Goal: Transaction & Acquisition: Obtain resource

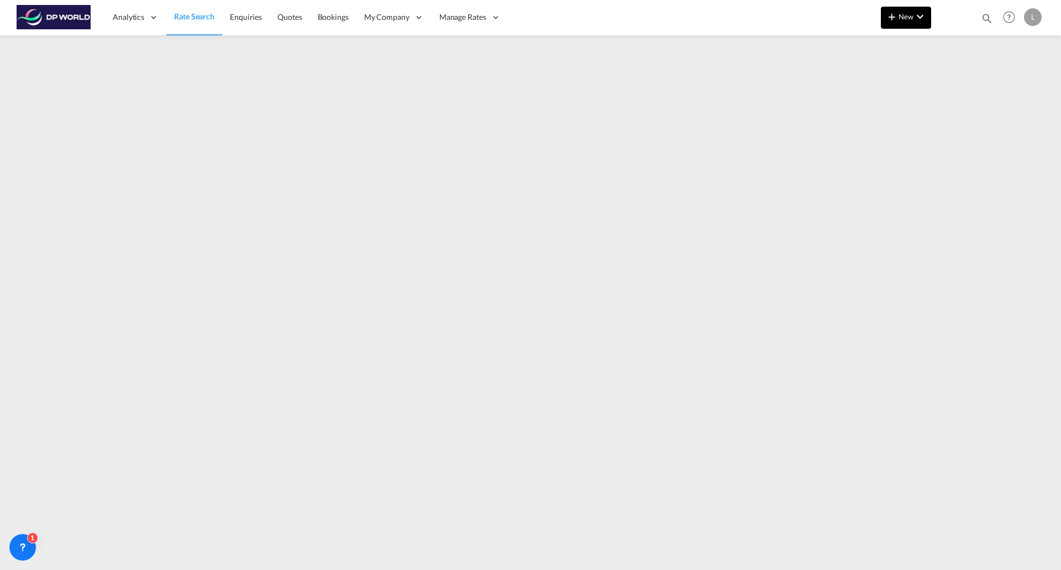
click at [904, 19] on span "New" at bounding box center [905, 16] width 41 height 9
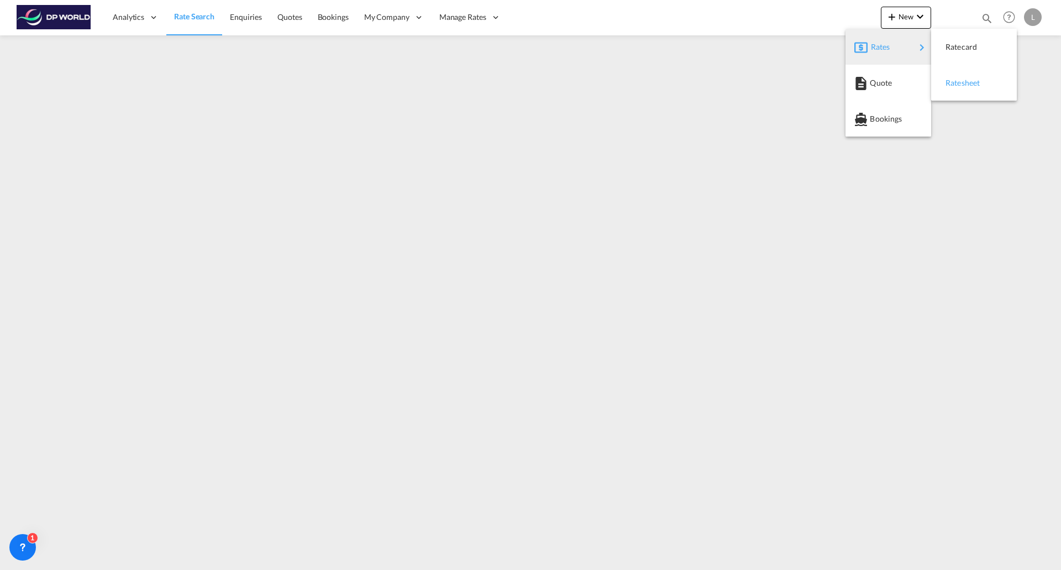
click at [958, 81] on span "Ratesheet" at bounding box center [951, 83] width 12 height 22
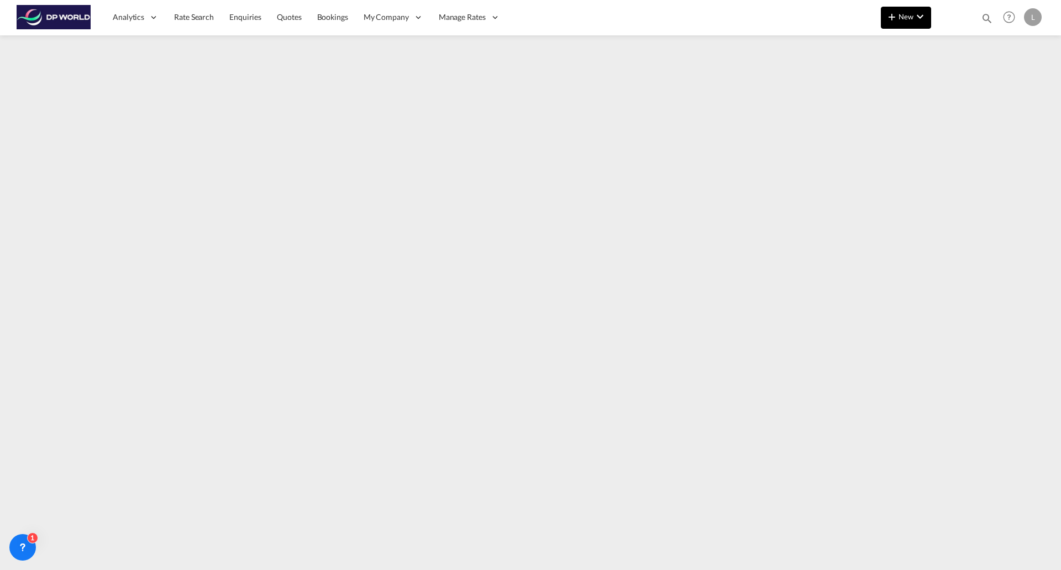
click at [896, 24] on button "New" at bounding box center [906, 18] width 50 height 22
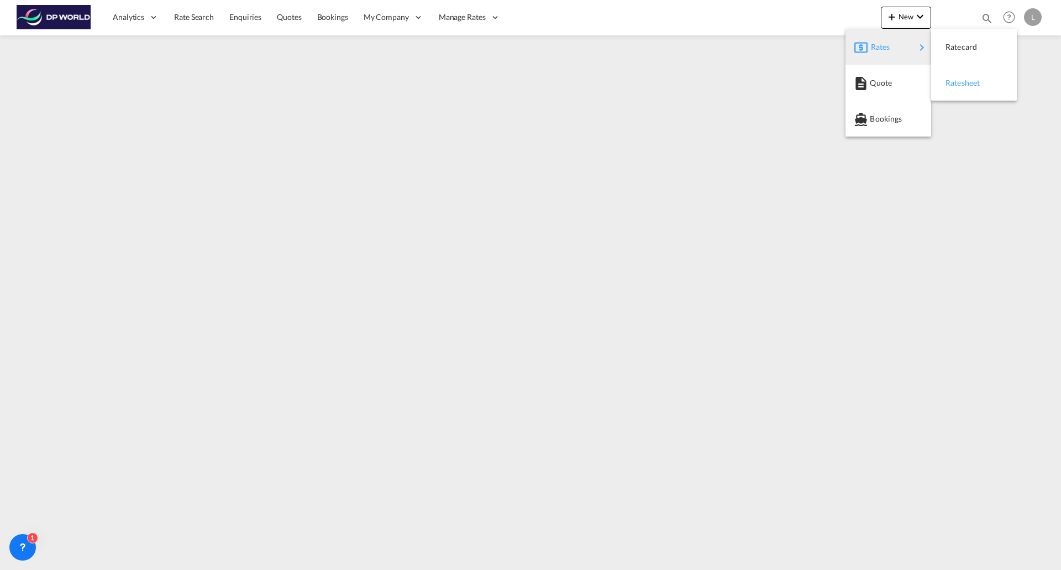
click at [958, 84] on span "Ratesheet" at bounding box center [951, 83] width 12 height 22
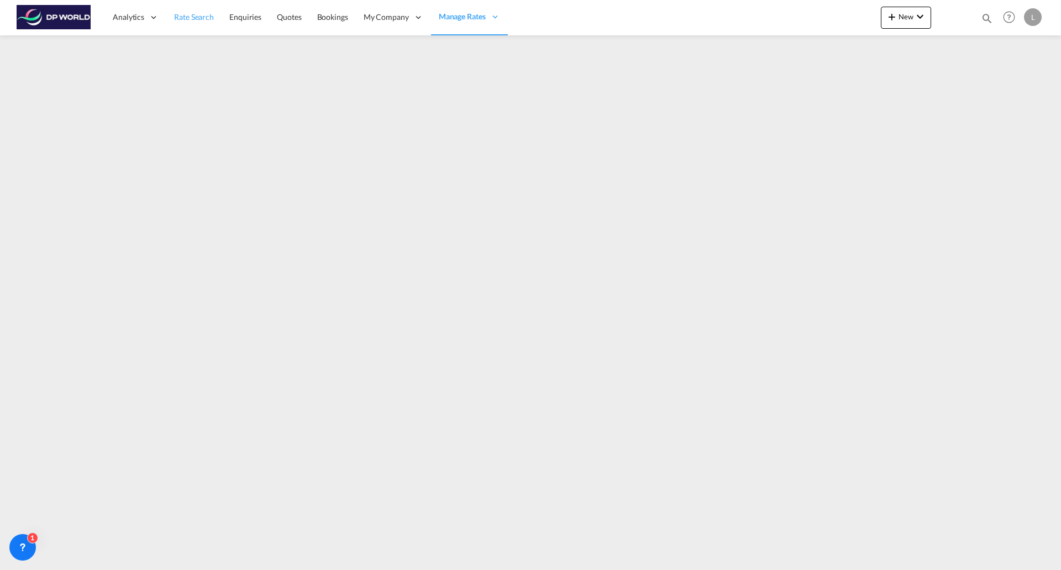
click at [190, 22] on span "Rate Search" at bounding box center [194, 16] width 40 height 9
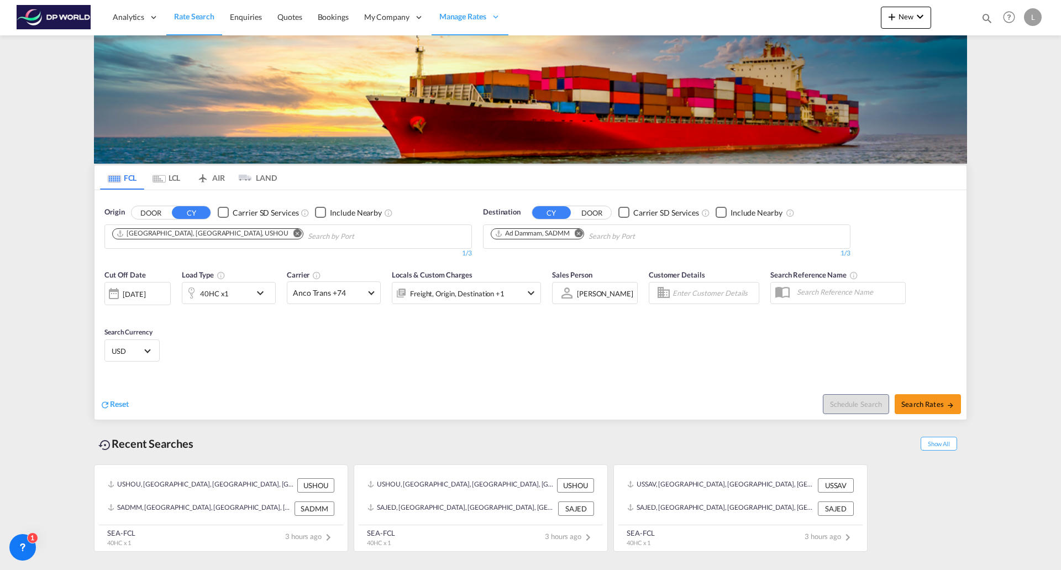
click at [293, 232] on md-icon "Remove" at bounding box center [297, 233] width 8 height 8
click at [583, 235] on md-icon "Remove" at bounding box center [579, 233] width 8 height 8
click at [256, 287] on md-icon "icon-chevron-down" at bounding box center [263, 292] width 19 height 13
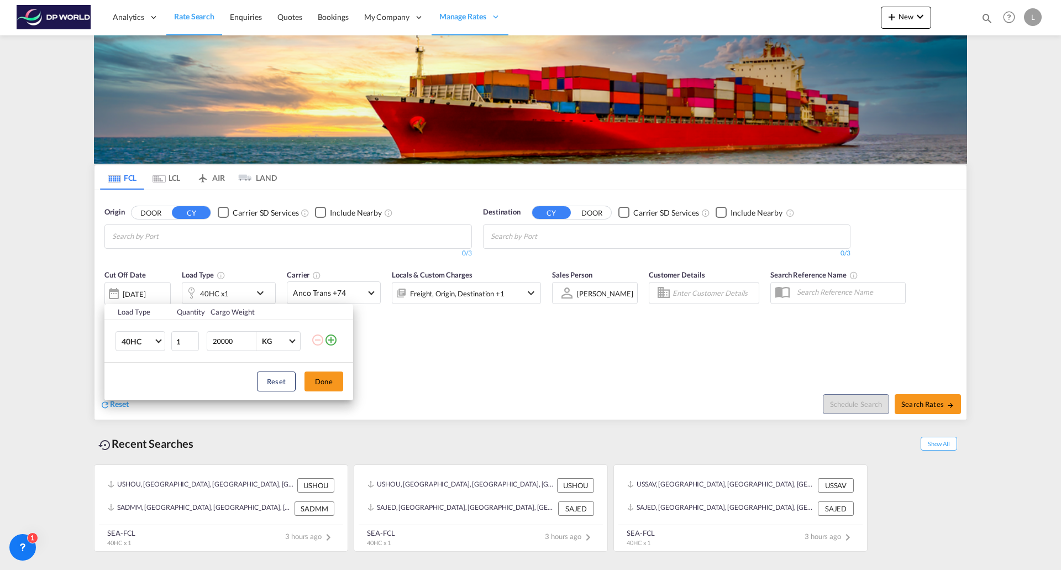
click at [332, 340] on md-icon "icon-plus-circle-outline" at bounding box center [330, 339] width 13 height 13
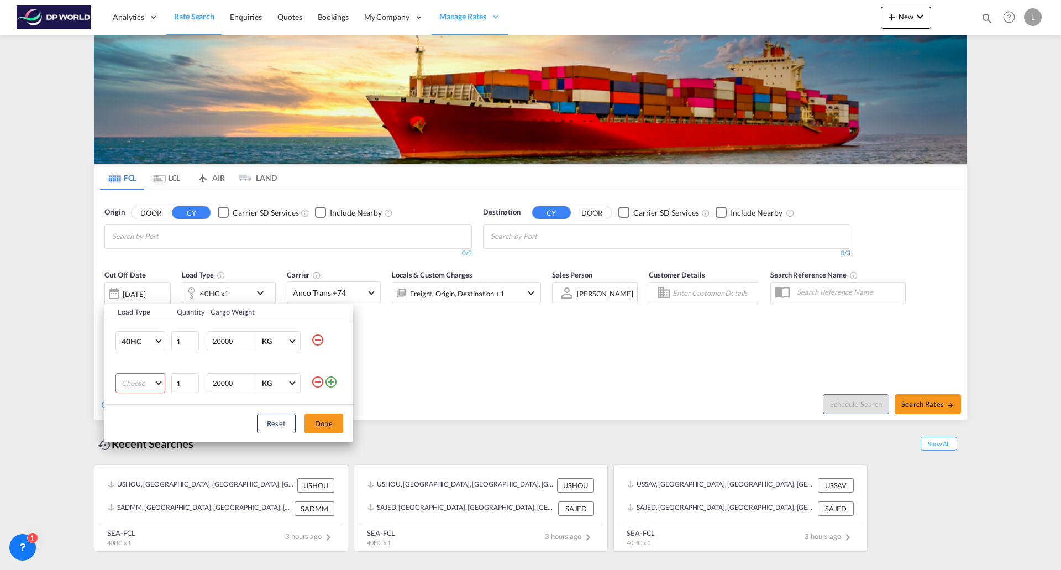
click at [155, 378] on md-select "Choose 20GP 40GP 40HC 45HC 20RE 40RE 40HR 20OT 40OT 20FR 40FR 40NR 20NR 45S 20T…" at bounding box center [140, 383] width 50 height 20
click at [140, 385] on md-option "20GP" at bounding box center [150, 383] width 75 height 27
click at [332, 423] on button "Done" at bounding box center [323, 423] width 39 height 20
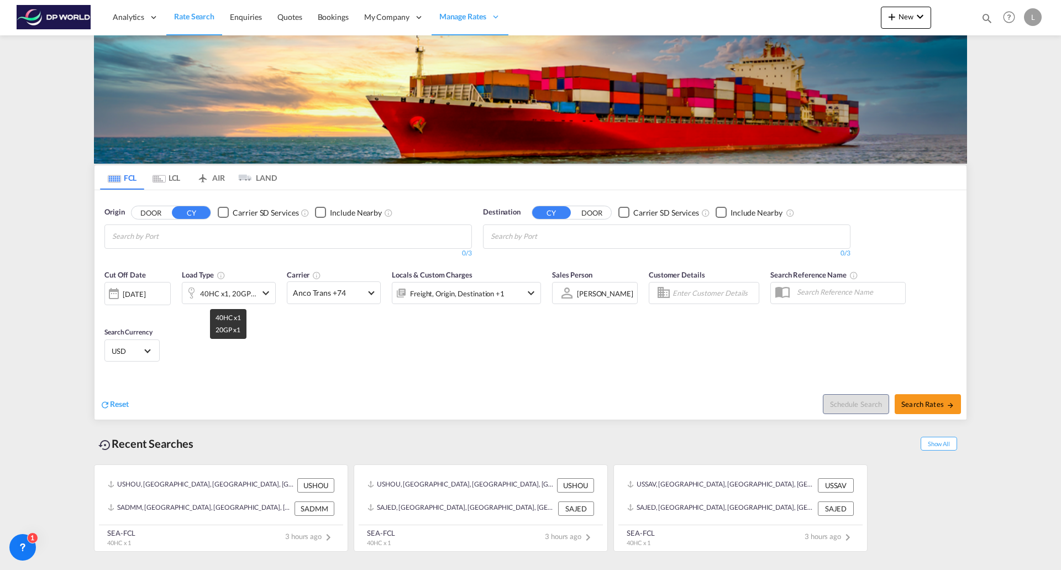
click at [220, 288] on div "40HC x1, 20GP x1" at bounding box center [228, 293] width 56 height 15
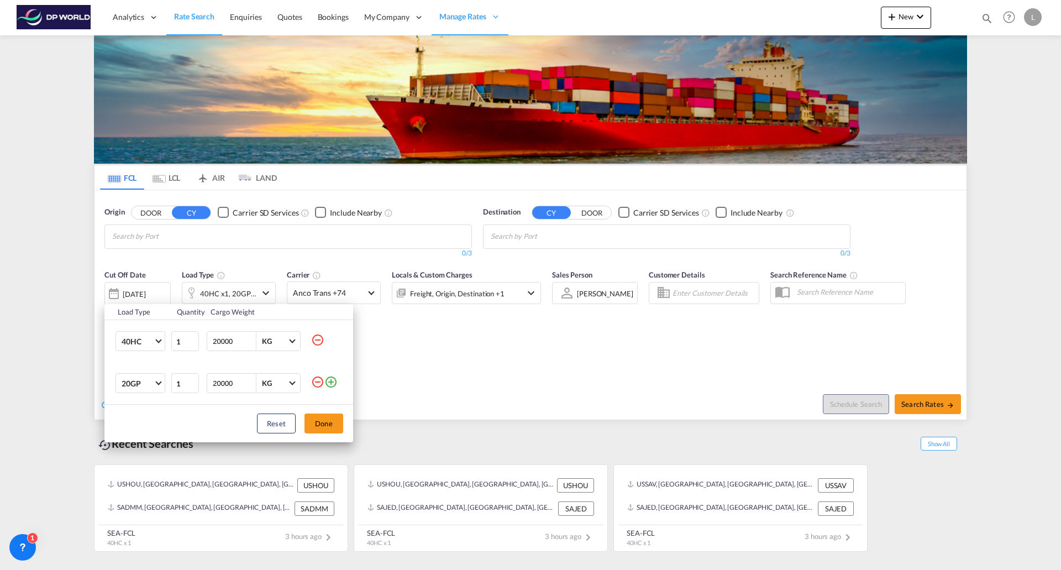
click at [206, 236] on div "Load Type Quantity Cargo Weight 40HC 20GP 40GP 40HC 45HC 20RE 40RE 40HR 20OT 40…" at bounding box center [530, 285] width 1061 height 570
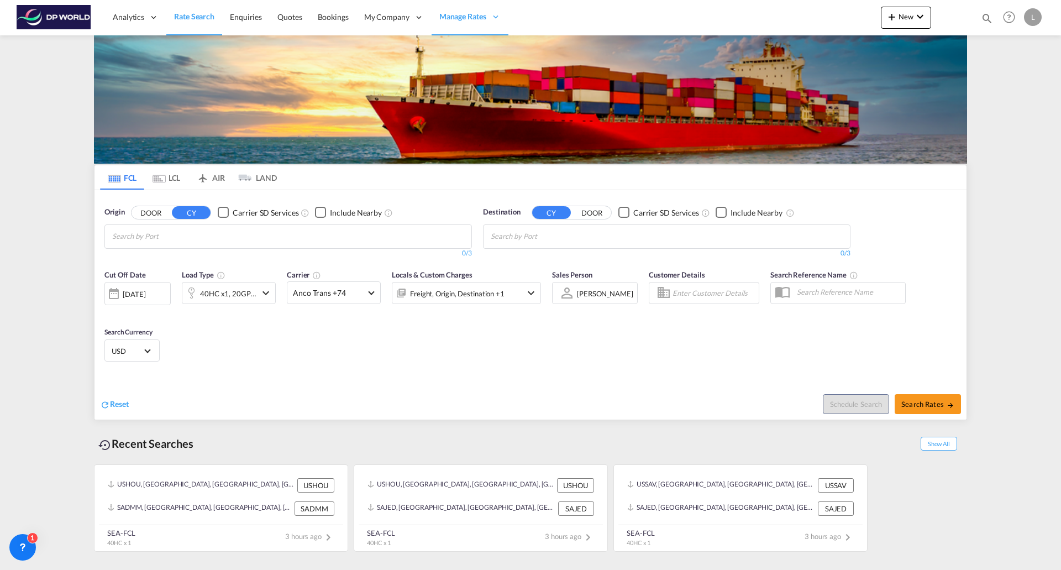
click at [206, 235] on body "Analytics Reports Dashboard Rate Search Enquiries Quotes Bookings" at bounding box center [530, 285] width 1061 height 570
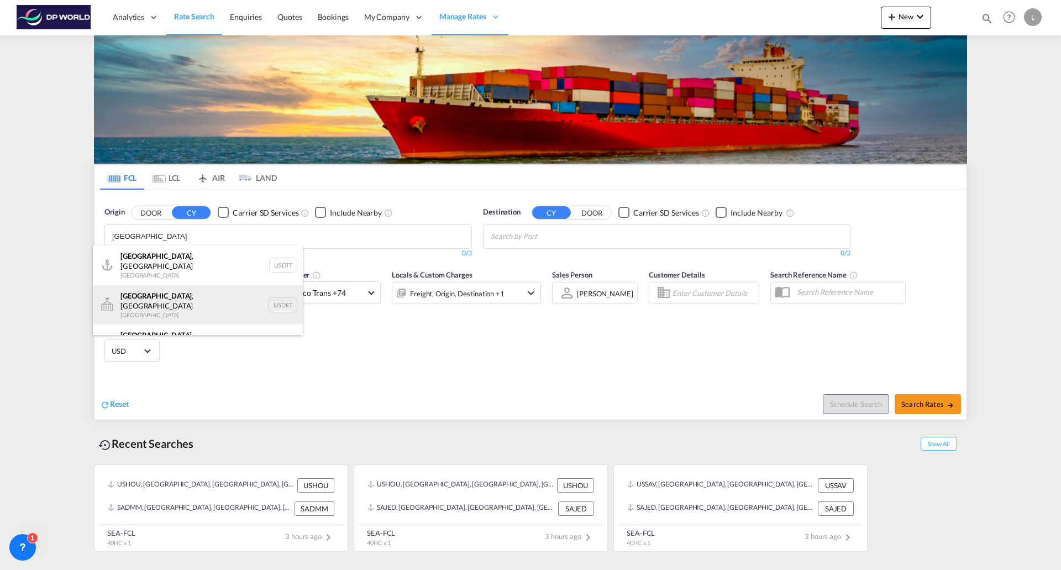
type input "[GEOGRAPHIC_DATA]"
click at [164, 295] on div "[GEOGRAPHIC_DATA] , [GEOGRAPHIC_DATA] [GEOGRAPHIC_DATA] USDET" at bounding box center [198, 305] width 210 height 40
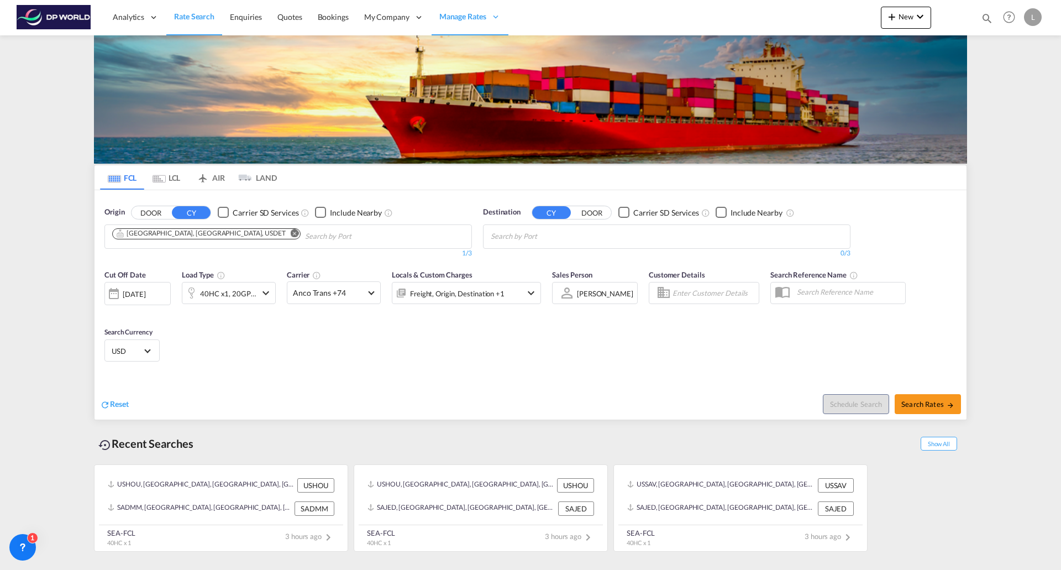
click at [601, 241] on body "Analytics Reports Dashboard Rate Search Enquiries Quotes Bookings" at bounding box center [530, 285] width 1061 height 570
type input "ningbo"
click at [478, 256] on div "Ningbo [GEOGRAPHIC_DATA] CNNGB" at bounding box center [576, 261] width 210 height 33
click at [511, 255] on div "1/3" at bounding box center [666, 253] width 367 height 9
click at [935, 406] on span "Search Rates" at bounding box center [927, 403] width 53 height 9
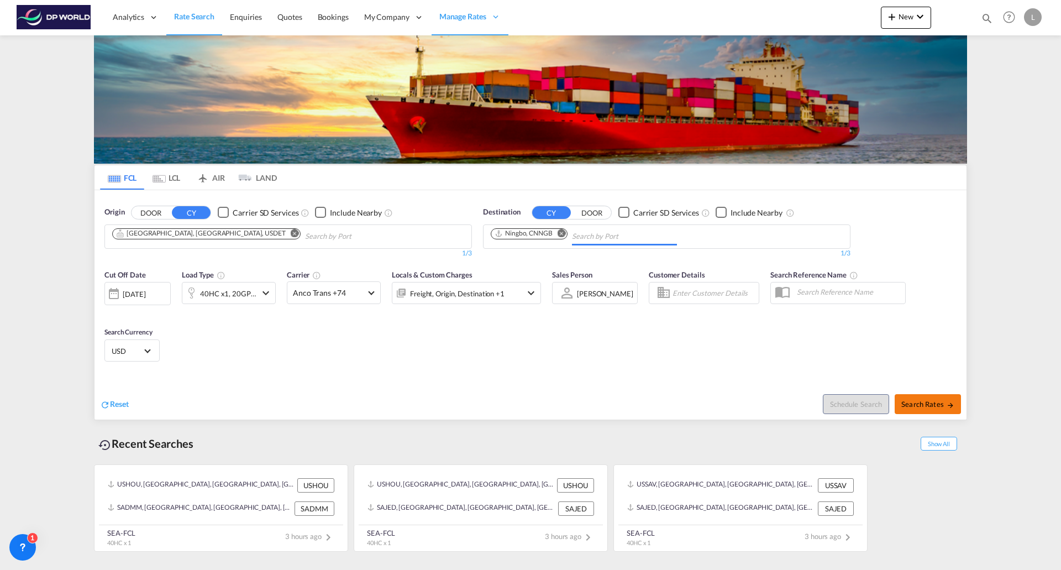
type input "USDET to CNNGB / [DATE]"
